Goal: Task Accomplishment & Management: Use online tool/utility

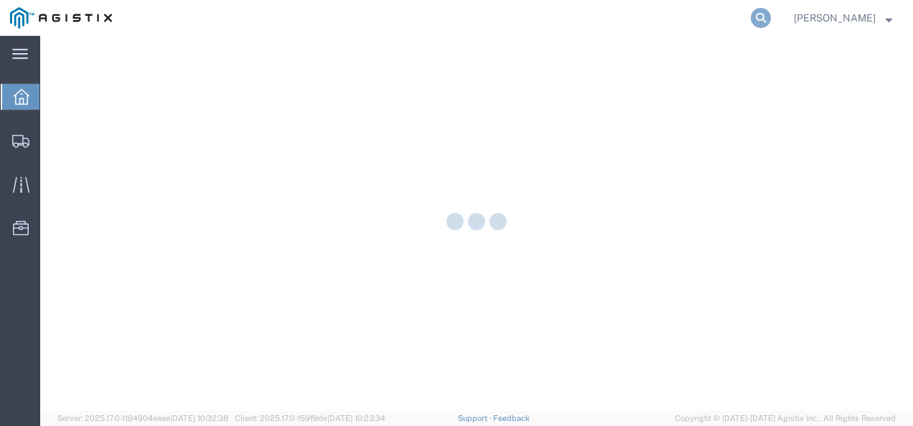
click at [768, 20] on icon at bounding box center [760, 18] width 20 height 20
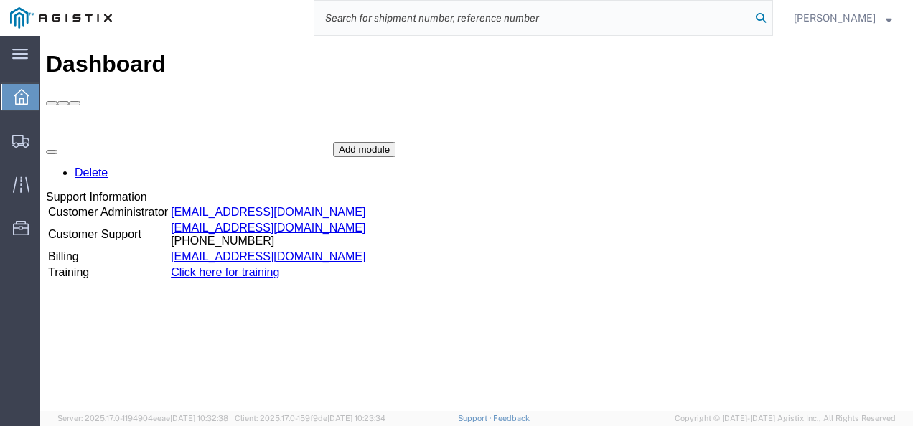
paste input "56550126"
type input "56550126"
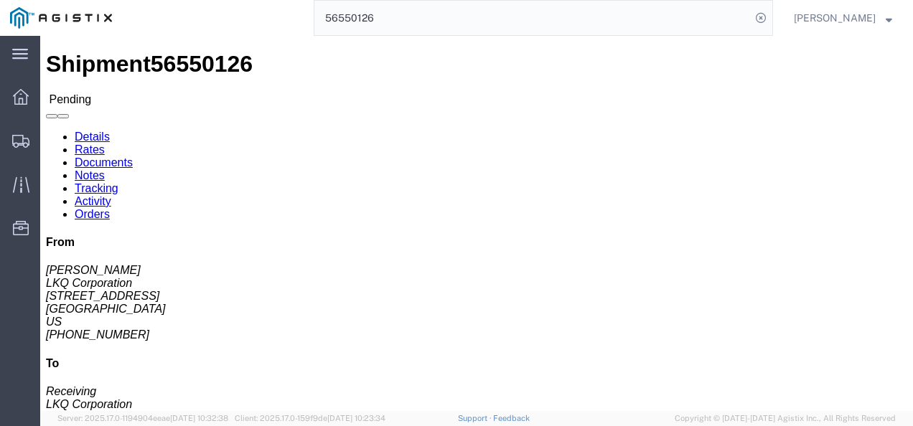
click button "Enter / Modify Bid"
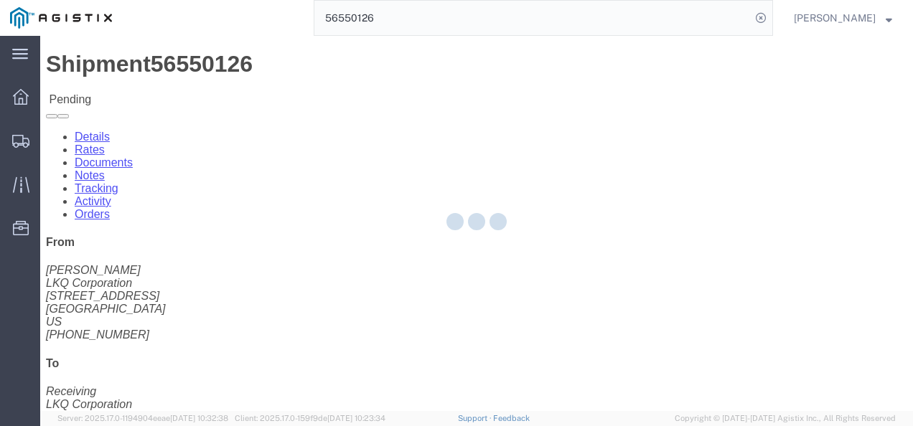
select select "4622"
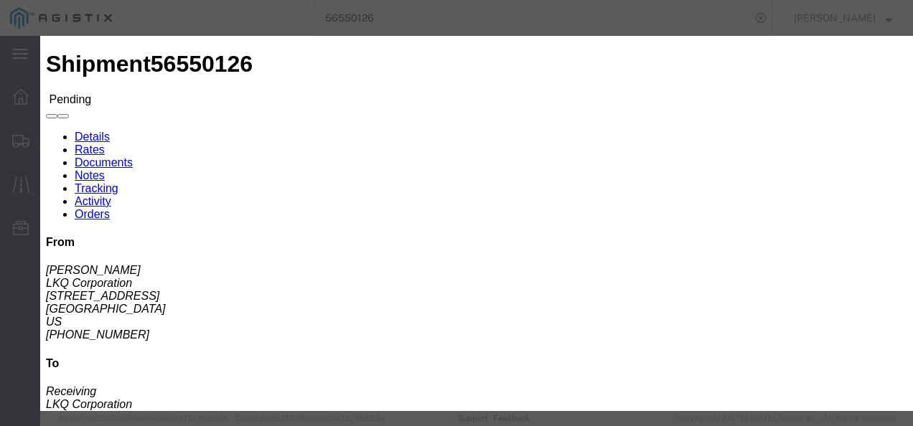
click link "ks_ga - Echo Global Logistics - TL Standard 3 - 5 Day"
drag, startPoint x: 732, startPoint y: 145, endPoint x: 580, endPoint y: 141, distance: 152.2
click div "Select 2 Day Service 3 Axle Winch Truck 3 to 5 Day Service 96L Domestic Flat Ra…"
type input "800"
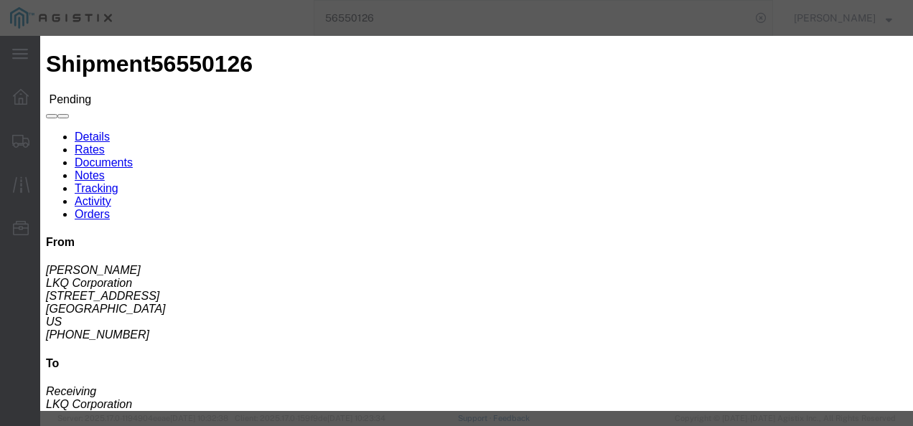
click button "Submit"
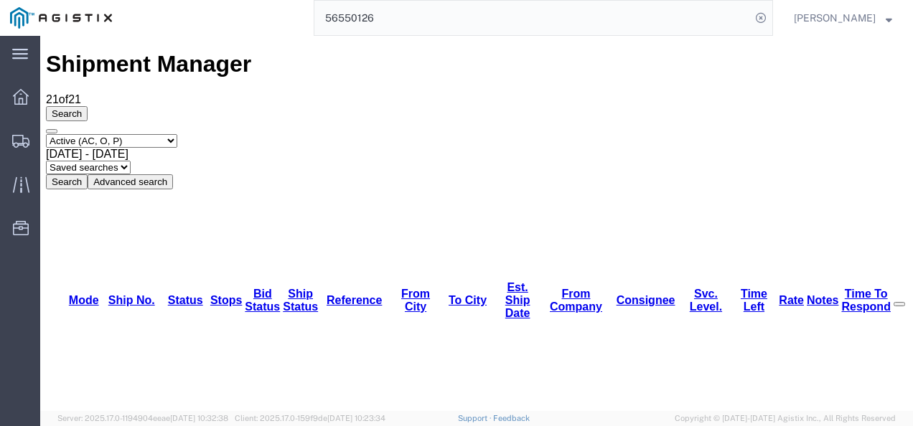
click at [500, 14] on input "56550126" at bounding box center [532, 18] width 436 height 34
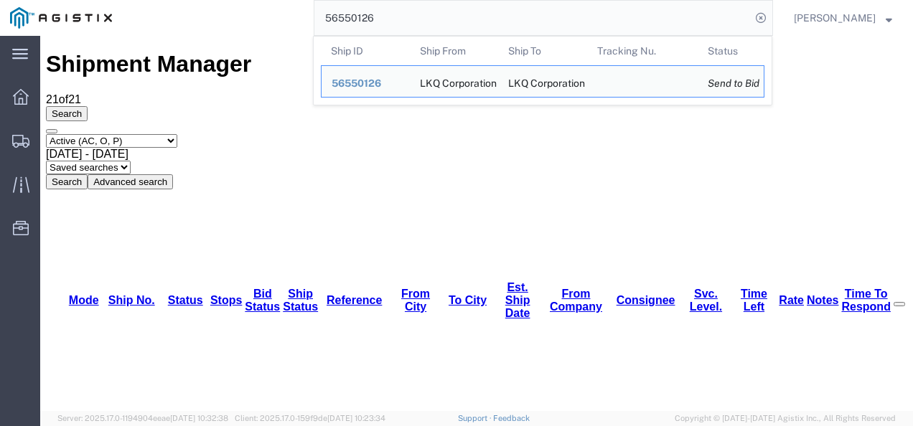
drag, startPoint x: 500, startPoint y: 14, endPoint x: 440, endPoint y: 49, distance: 69.4
click at [440, 36] on form "56550126 Ship ID Ship From Ship To Tracking Nu. Status Ship ID 56550126 Ship Fr…" at bounding box center [543, 18] width 459 height 36
paste input "652"
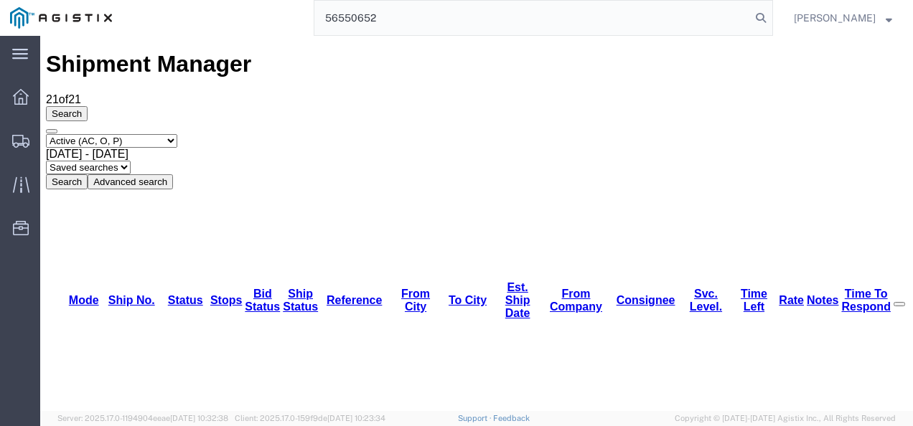
type input "56550652"
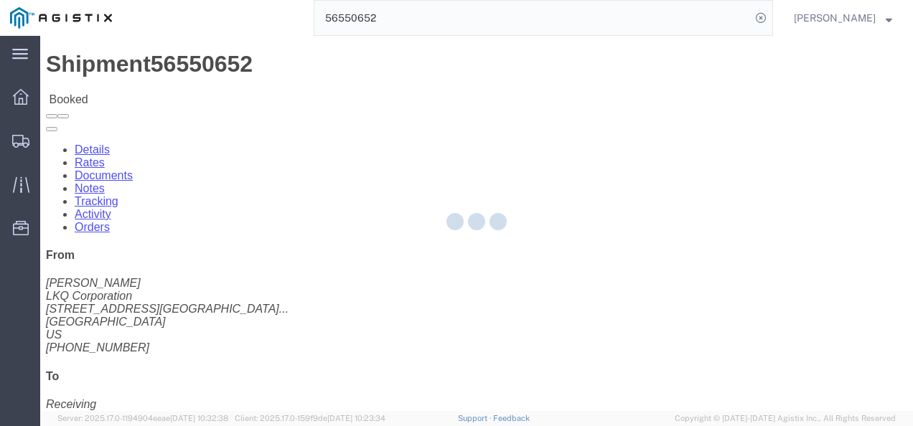
click at [361, 250] on div at bounding box center [476, 223] width 872 height 375
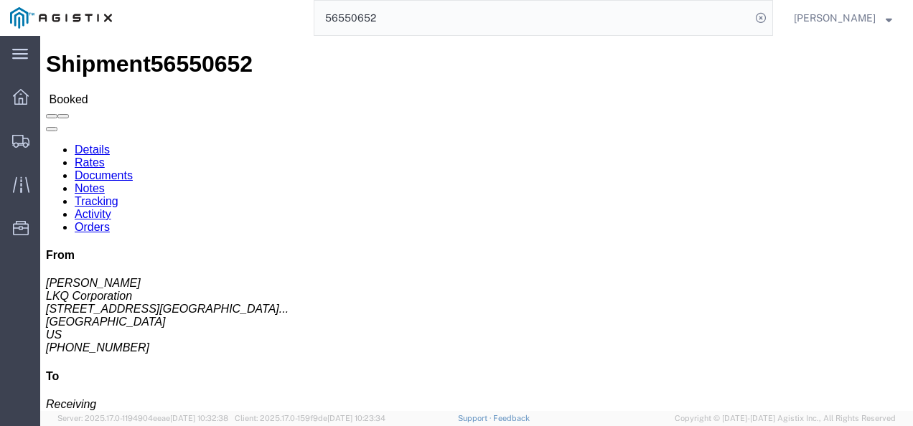
click div "Shipment 56550652 Booked"
click link "Notes"
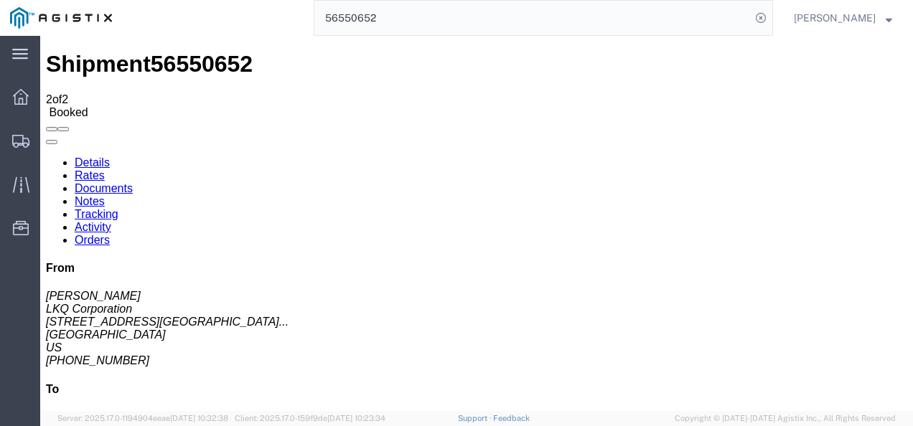
click at [95, 156] on link "Details" at bounding box center [92, 162] width 35 height 12
click div "Ship From LKQ Corporation ([PERSON_NAME]) 3021 [STREET_ADDRESS] [PHONE_NUMBER] …"
click h4 "Routing & Vehicle Information"
drag, startPoint x: 448, startPoint y: 260, endPoint x: 354, endPoint y: 370, distance: 144.0
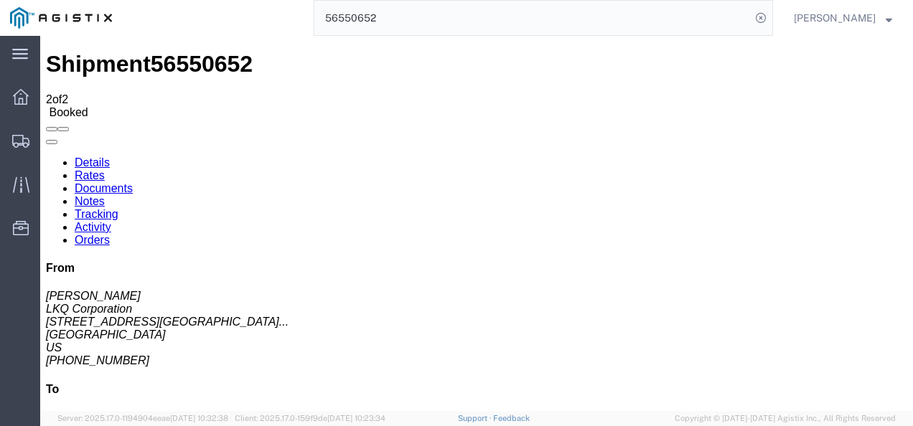
click h4 "Routing & Vehicle Information"
